Goal: Information Seeking & Learning: Check status

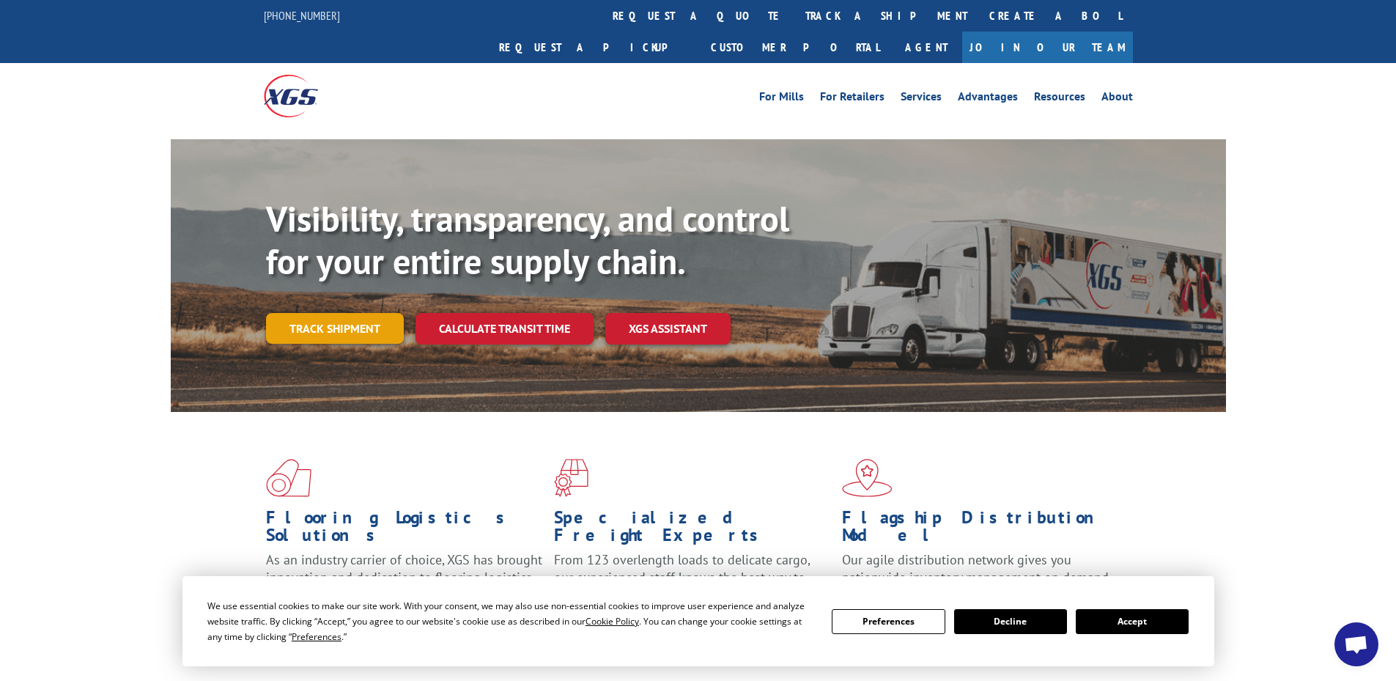
click at [377, 313] on link "Track shipment" at bounding box center [335, 328] width 138 height 31
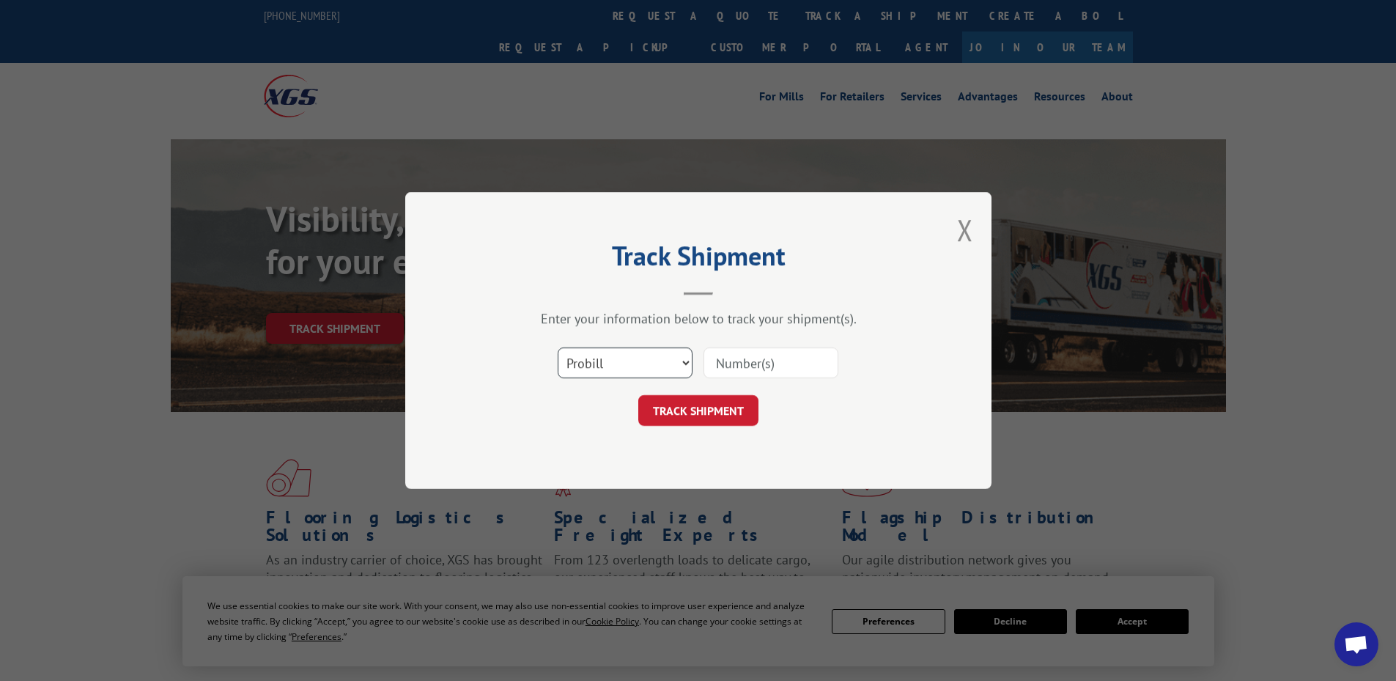
click at [616, 357] on select "Select category... Probill BOL PO" at bounding box center [625, 362] width 135 height 31
select select "po"
click at [558, 347] on select "Select category... Probill BOL PO" at bounding box center [625, 362] width 135 height 31
click at [763, 355] on input at bounding box center [771, 362] width 135 height 31
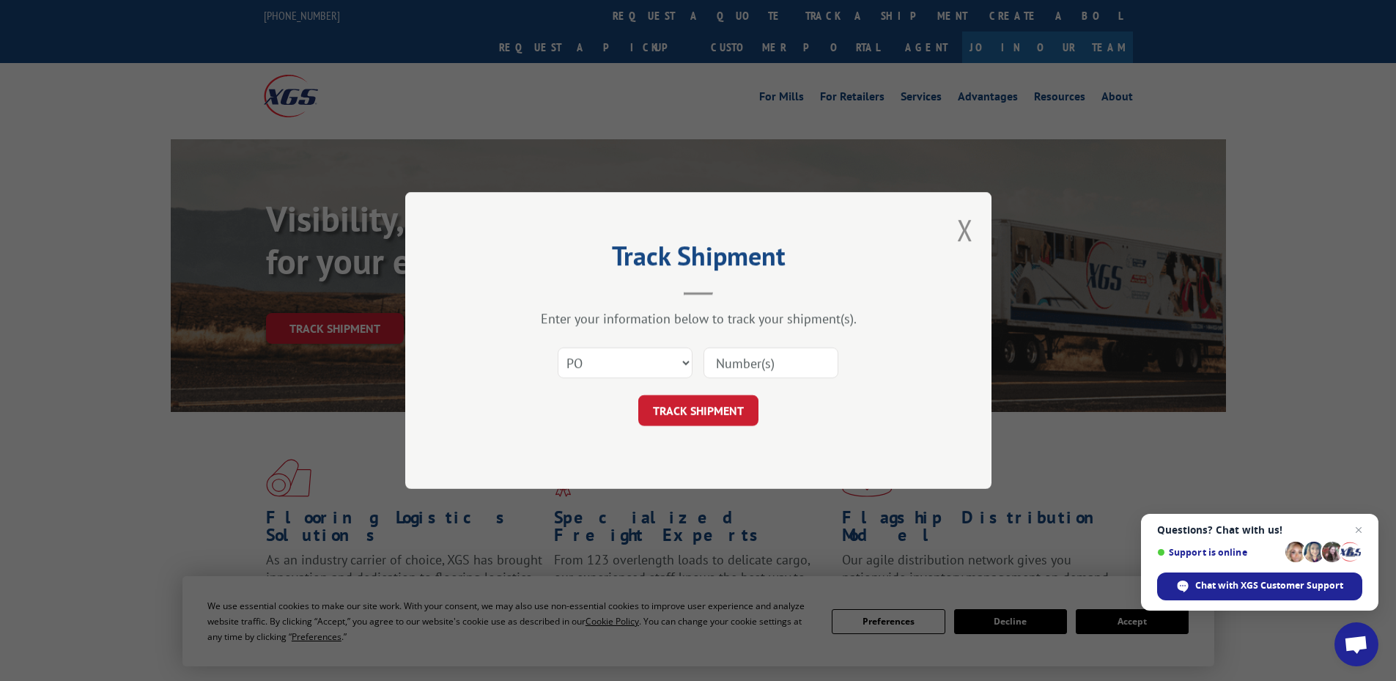
paste input "32500616"
type input "32500616"
click at [638, 395] on button "TRACK SHIPMENT" at bounding box center [698, 410] width 120 height 31
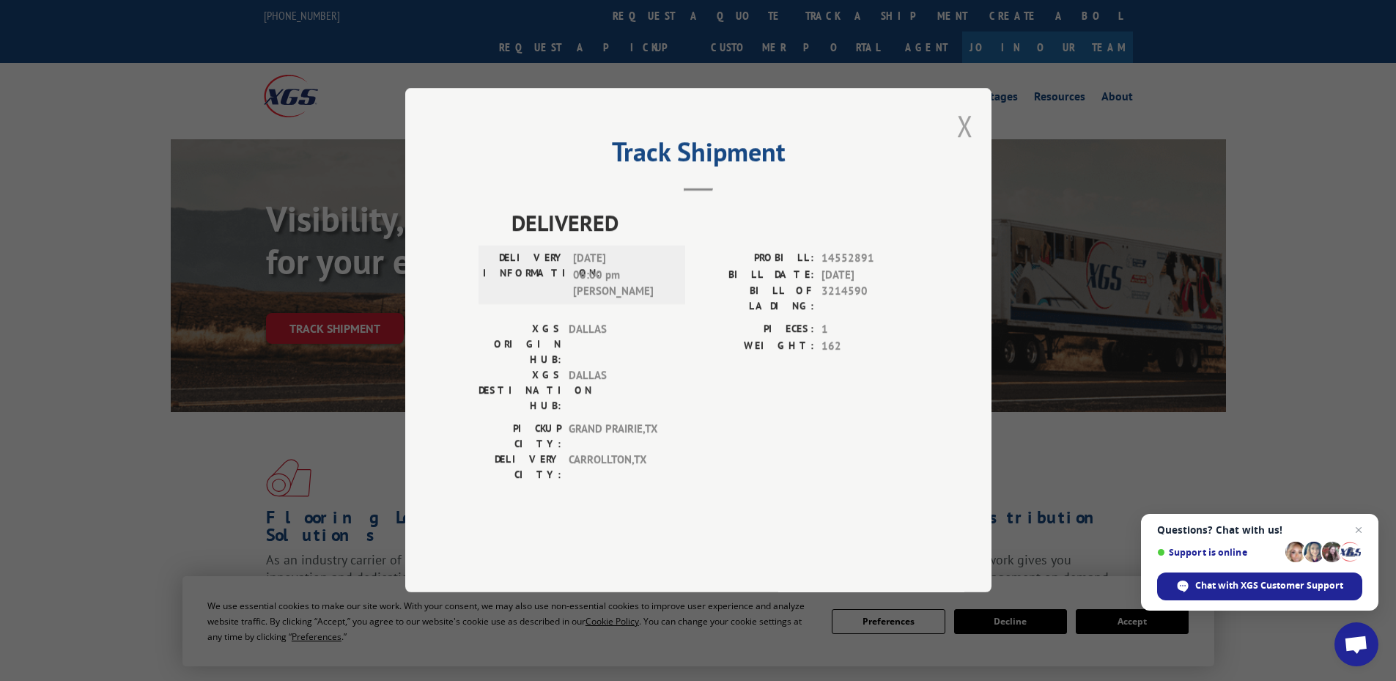
click at [962, 145] on button "Close modal" at bounding box center [965, 125] width 16 height 39
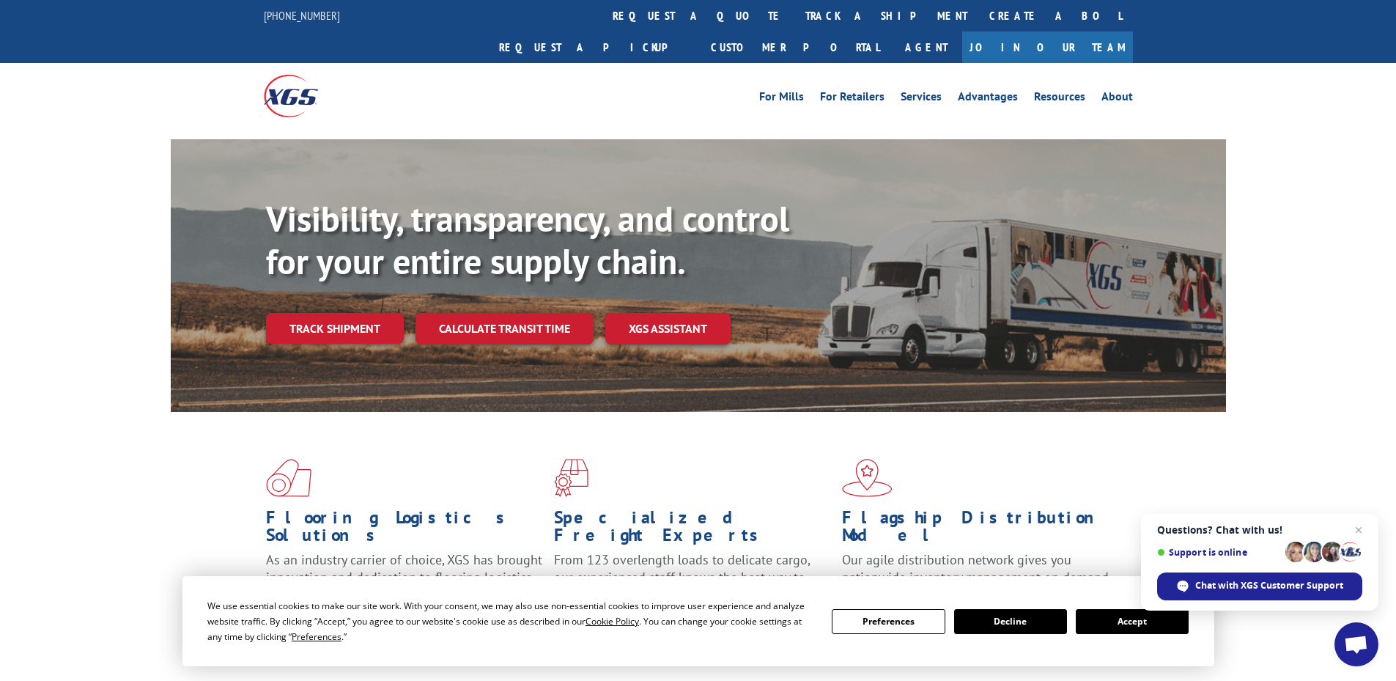
click at [361, 277] on div "Visibility, transparency, and control for your entire supply chain. Track shipm…" at bounding box center [746, 300] width 960 height 204
click at [365, 313] on link "Track shipment" at bounding box center [335, 328] width 138 height 31
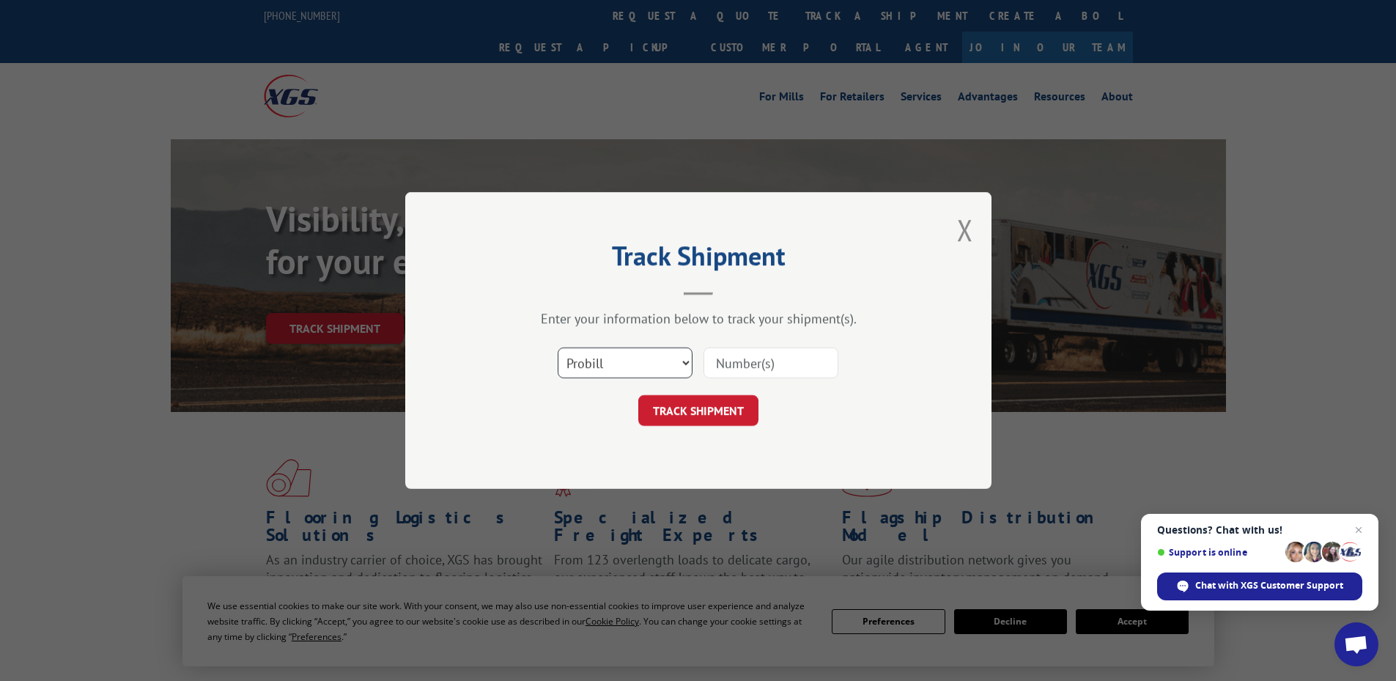
click at [644, 359] on select "Select category... Probill BOL PO" at bounding box center [625, 362] width 135 height 31
select select "po"
click at [558, 347] on select "Select category... Probill BOL PO" at bounding box center [625, 362] width 135 height 31
paste input "32500575"
type input "32500575"
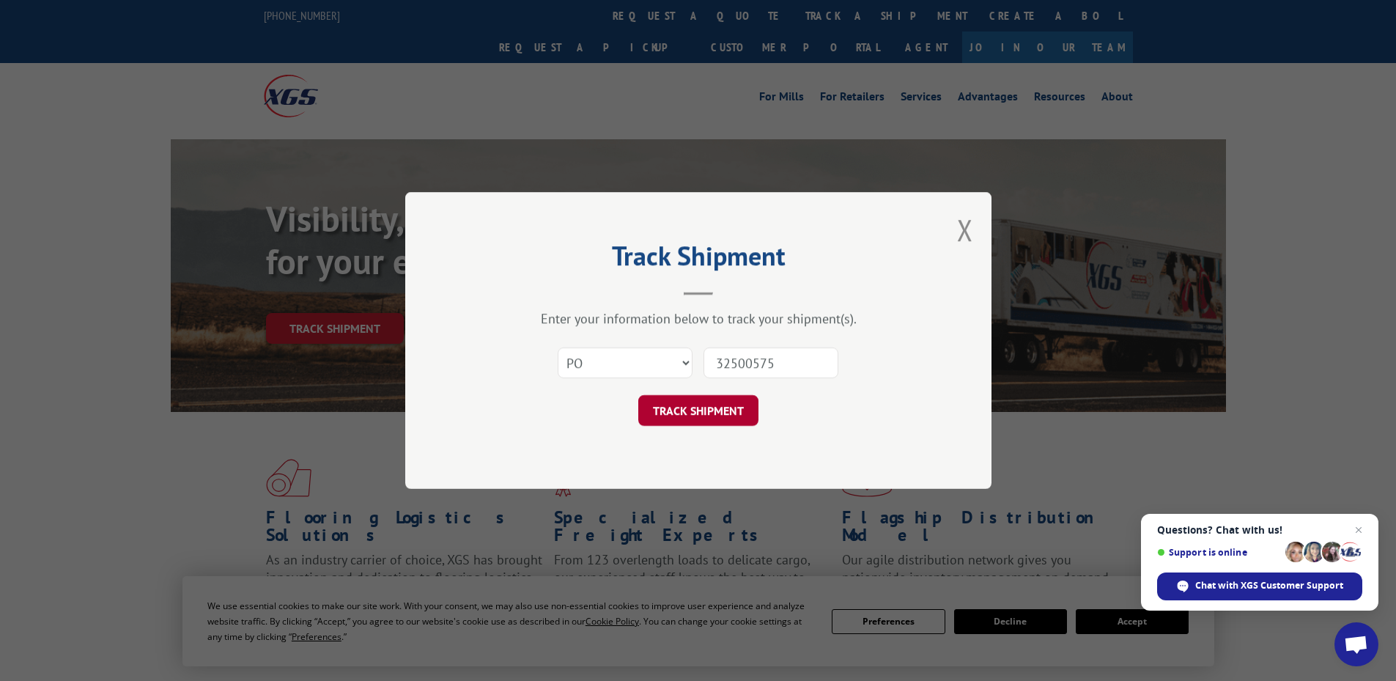
click at [717, 408] on button "TRACK SHIPMENT" at bounding box center [698, 410] width 120 height 31
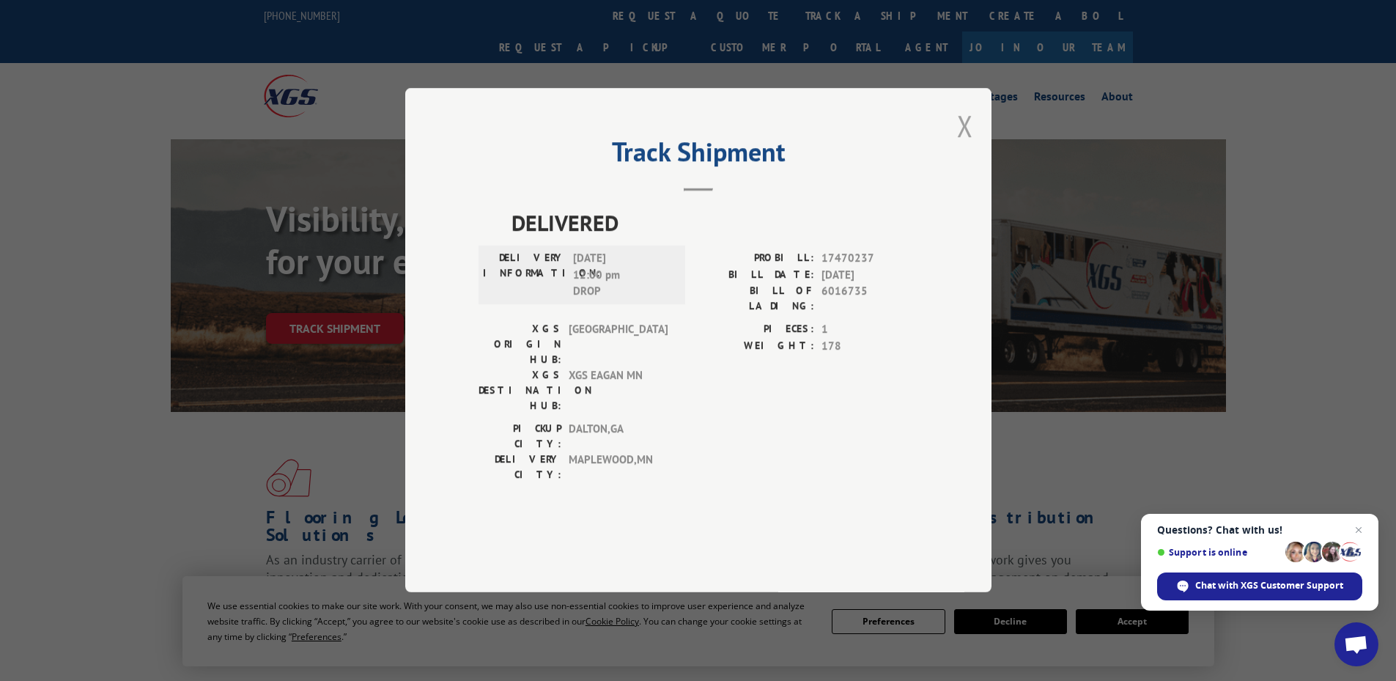
click at [964, 145] on button "Close modal" at bounding box center [965, 125] width 16 height 39
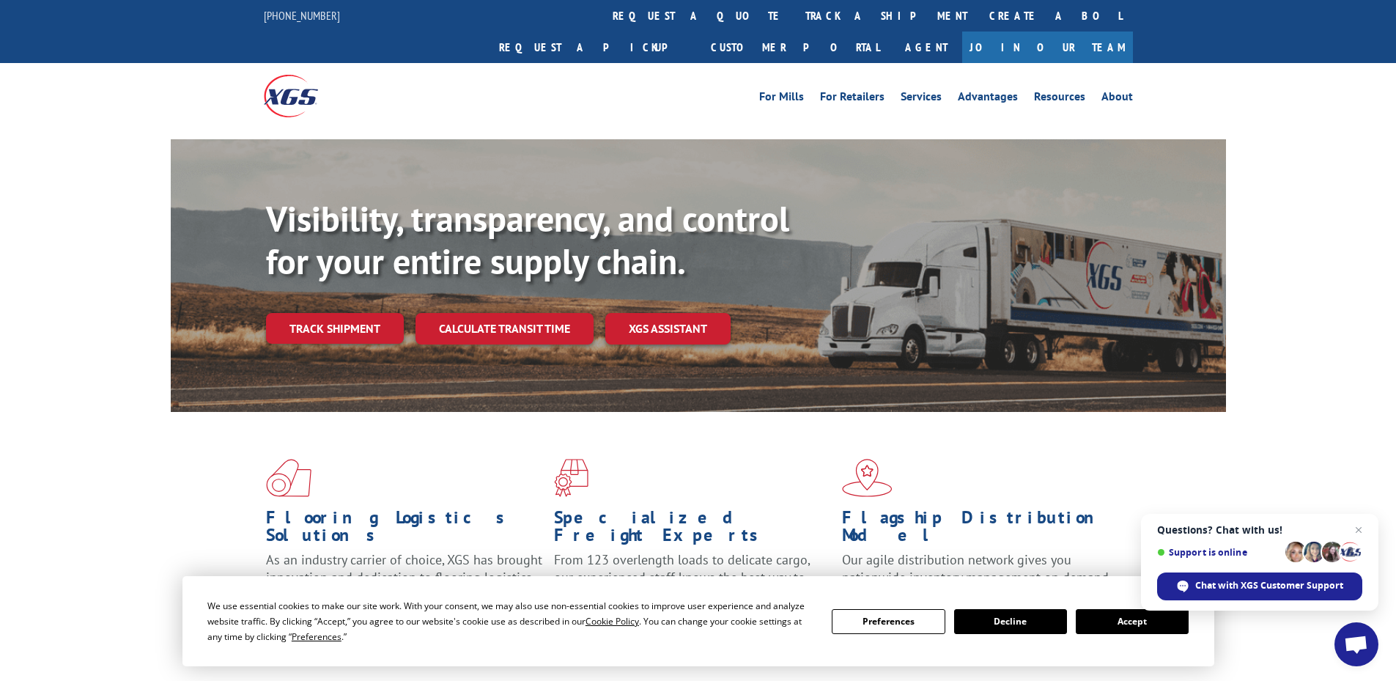
click at [365, 412] on div "Flooring Logistics Solutions As an industry carrier of choice, XGS has brought …" at bounding box center [698, 546] width 1055 height 269
